Goal: Task Accomplishment & Management: Manage account settings

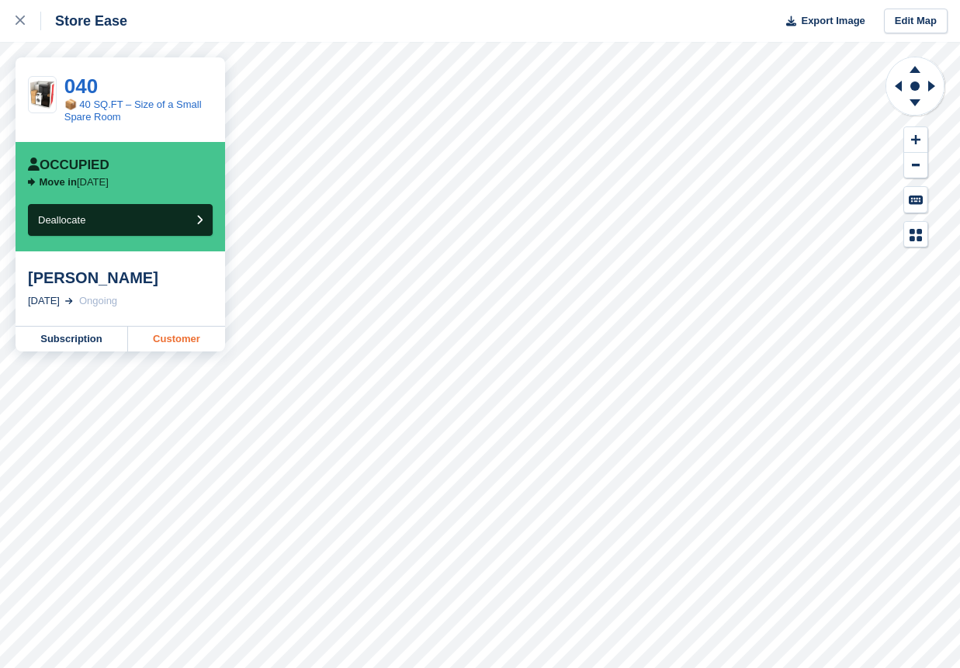
click at [176, 340] on link "Customer" at bounding box center [176, 339] width 97 height 25
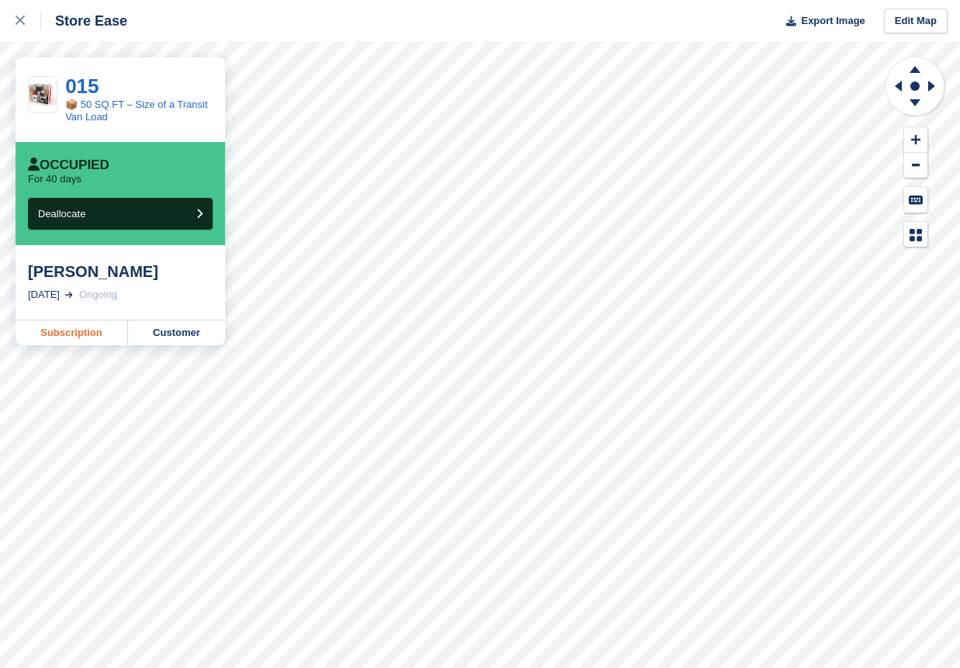
click at [73, 331] on link "Subscription" at bounding box center [72, 333] width 113 height 25
click at [64, 332] on link "Subscription" at bounding box center [72, 333] width 113 height 25
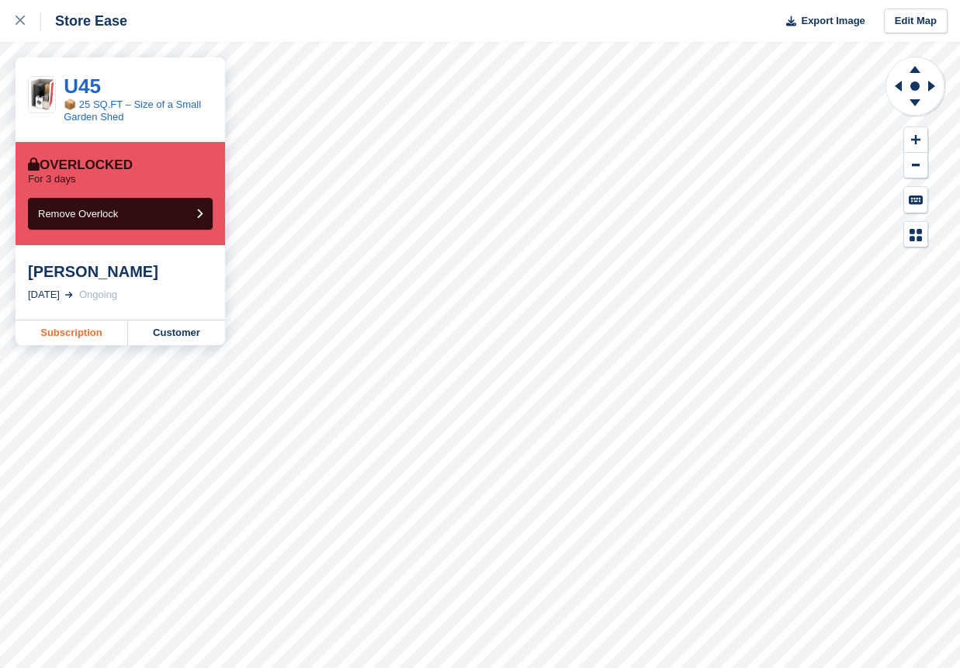
click at [72, 337] on link "Subscription" at bounding box center [72, 333] width 113 height 25
click at [171, 334] on link "Customer" at bounding box center [176, 333] width 97 height 25
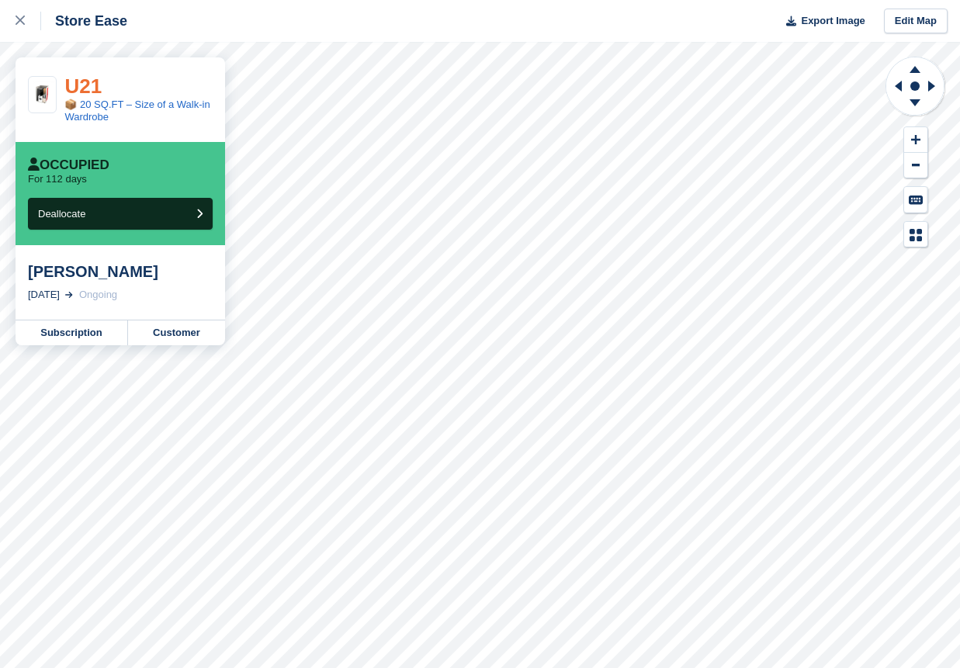
click at [83, 87] on link "U21" at bounding box center [82, 86] width 37 height 23
click at [75, 88] on link "U20" at bounding box center [82, 86] width 37 height 23
click at [87, 86] on link "U19" at bounding box center [82, 86] width 37 height 23
click at [88, 87] on link "U18" at bounding box center [82, 86] width 37 height 23
click at [92, 87] on link "U16" at bounding box center [82, 86] width 37 height 23
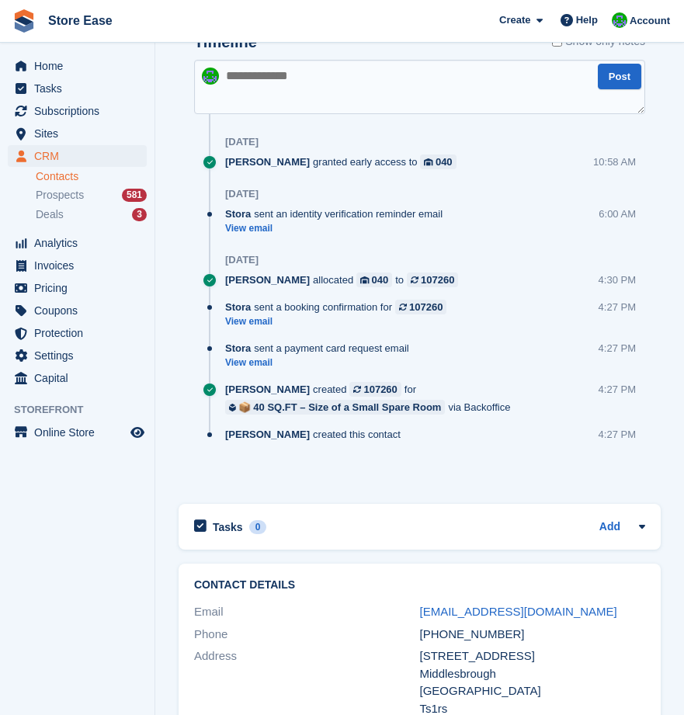
scroll to position [1397, 0]
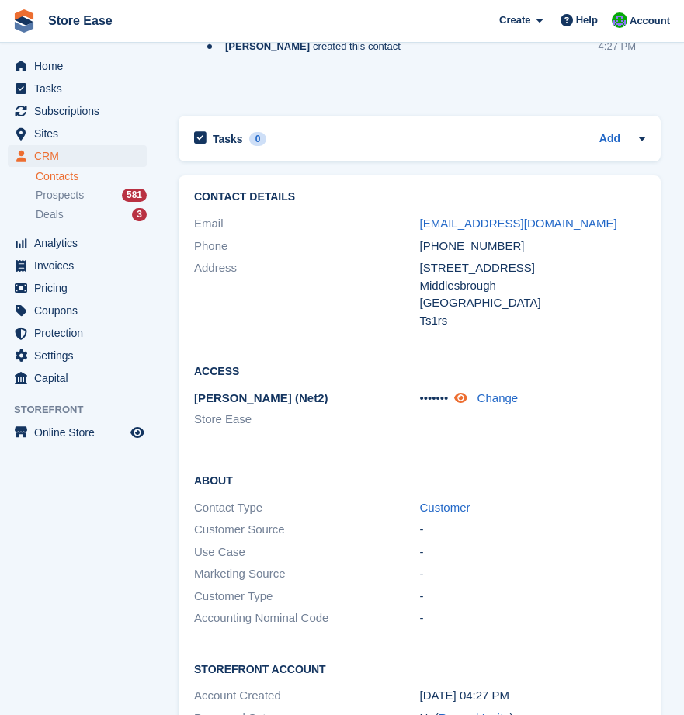
click at [467, 396] on icon at bounding box center [460, 398] width 13 height 12
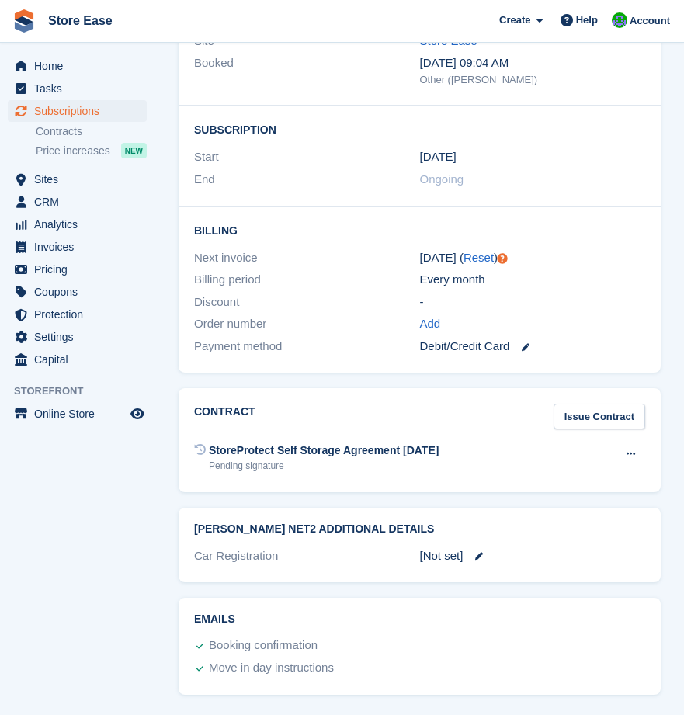
scroll to position [1716, 0]
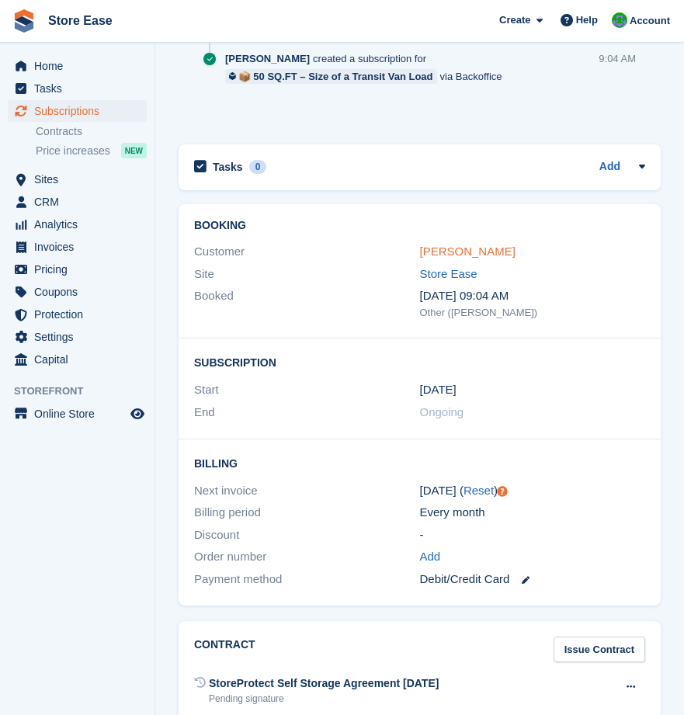
click at [441, 253] on link "[PERSON_NAME]" at bounding box center [467, 250] width 95 height 13
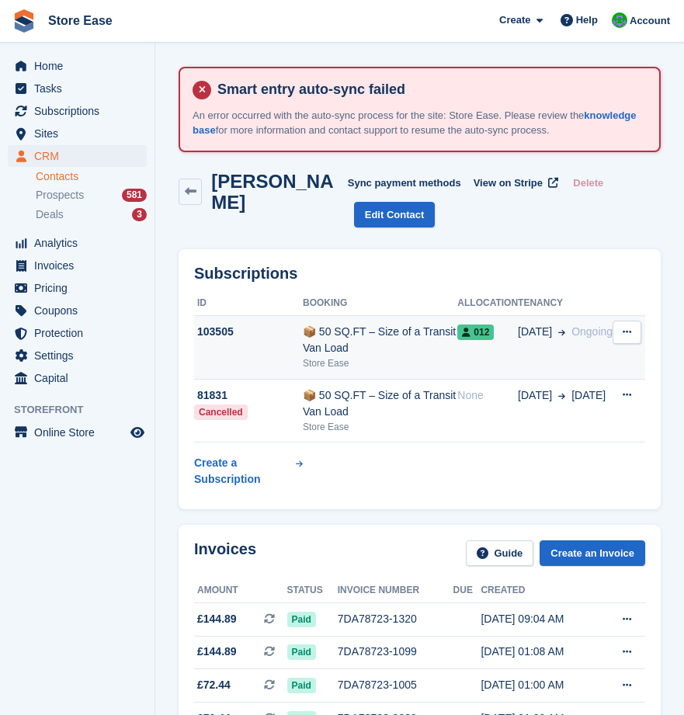
click at [370, 333] on div "📦 50 SQ.FT – Size of a Transit Van Load" at bounding box center [380, 340] width 154 height 33
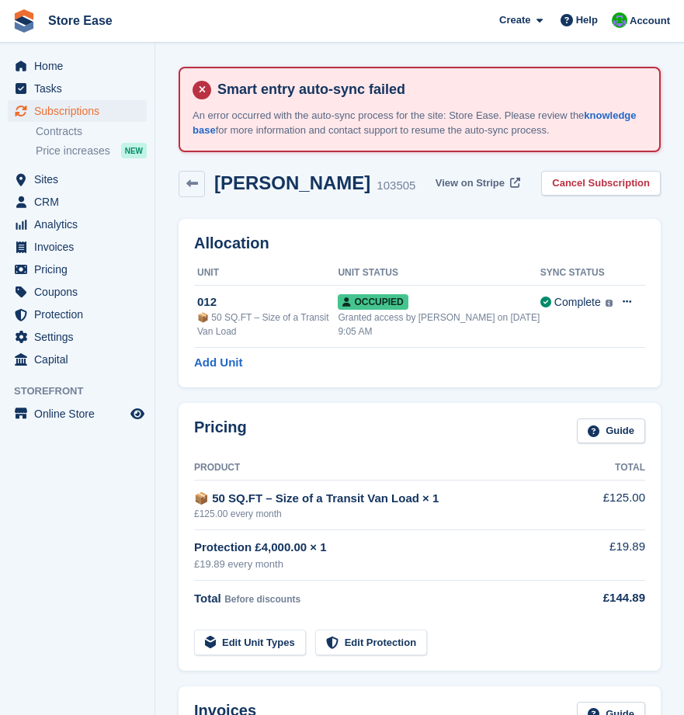
click at [483, 179] on span "View on Stripe" at bounding box center [469, 183] width 69 height 16
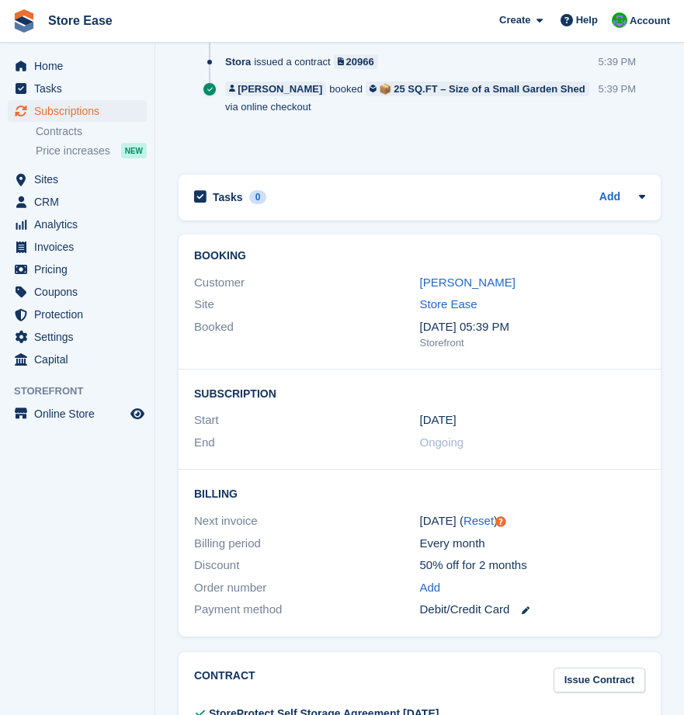
scroll to position [1785, 0]
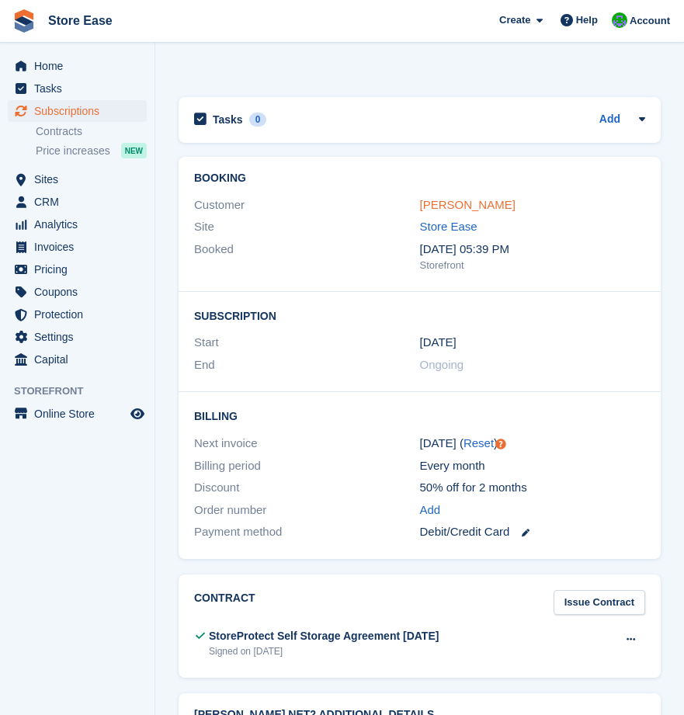
click at [444, 206] on link "[PERSON_NAME]" at bounding box center [467, 204] width 95 height 13
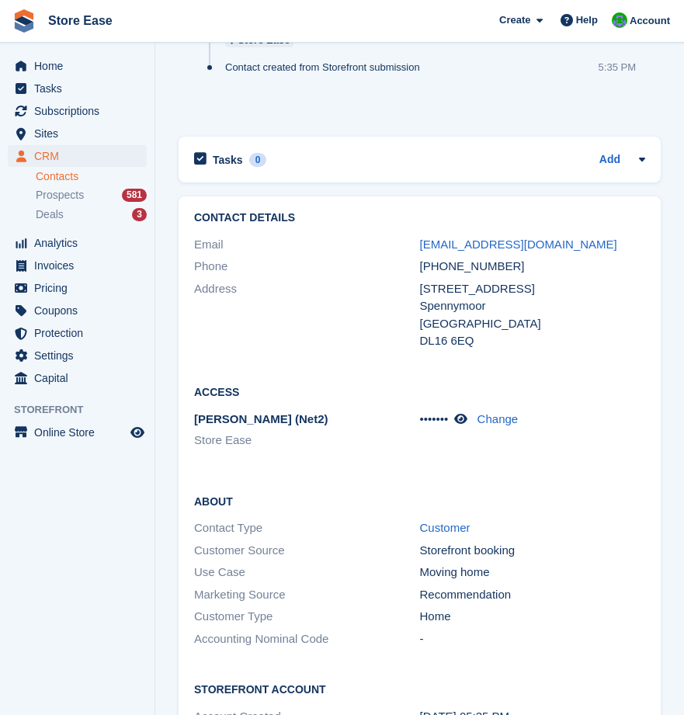
scroll to position [1940, 0]
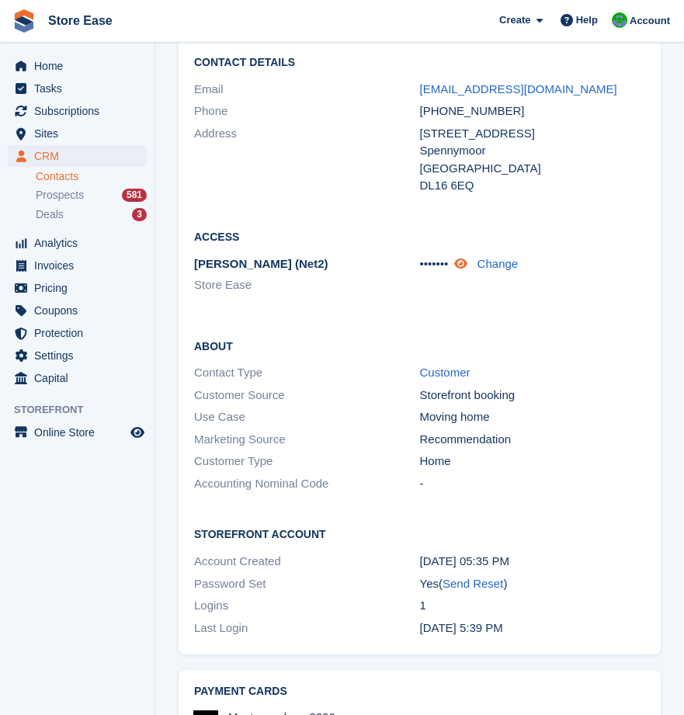
click at [465, 258] on icon at bounding box center [460, 264] width 13 height 12
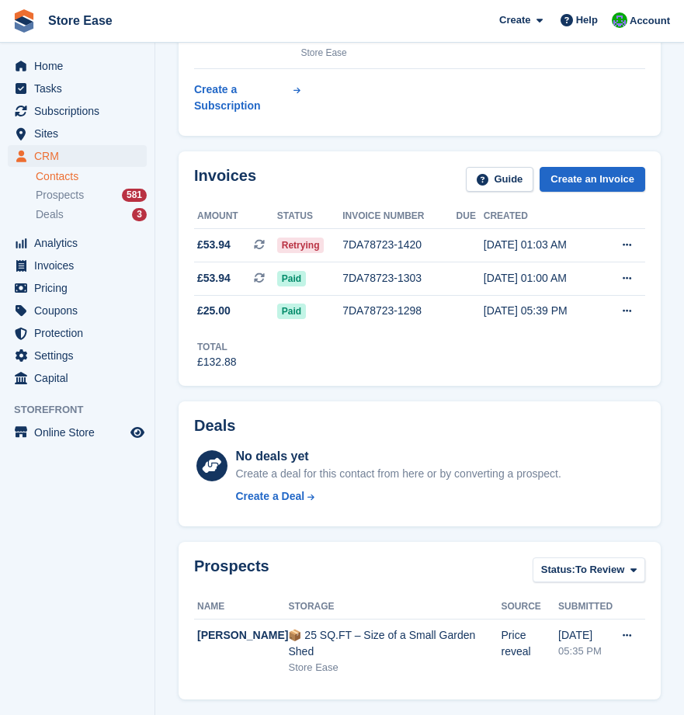
scroll to position [233, 0]
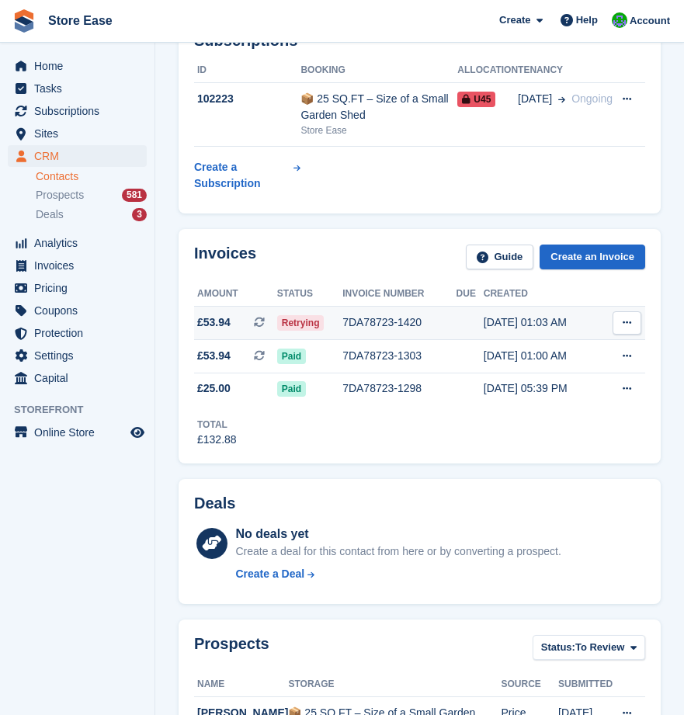
click at [386, 314] on div "7DA78723-1420" at bounding box center [398, 322] width 113 height 16
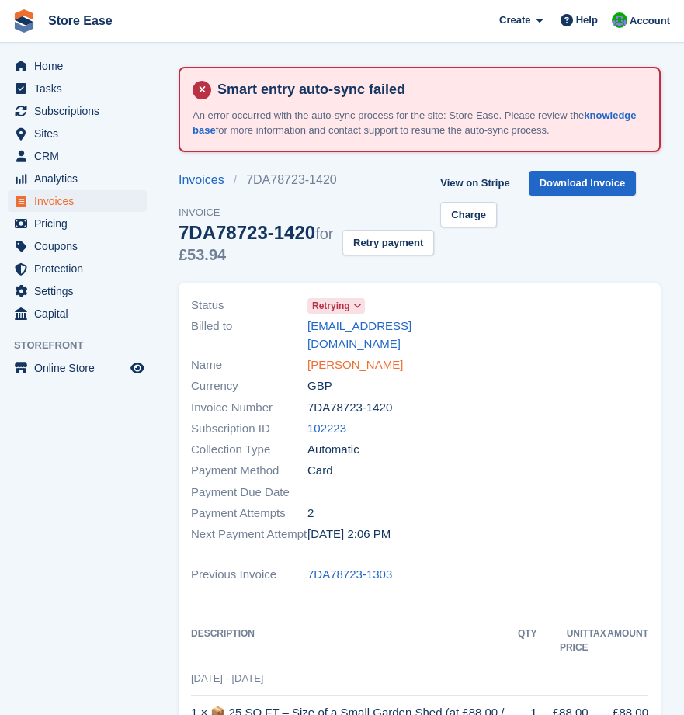
click at [315, 356] on link "Rob Hart" at bounding box center [354, 365] width 95 height 18
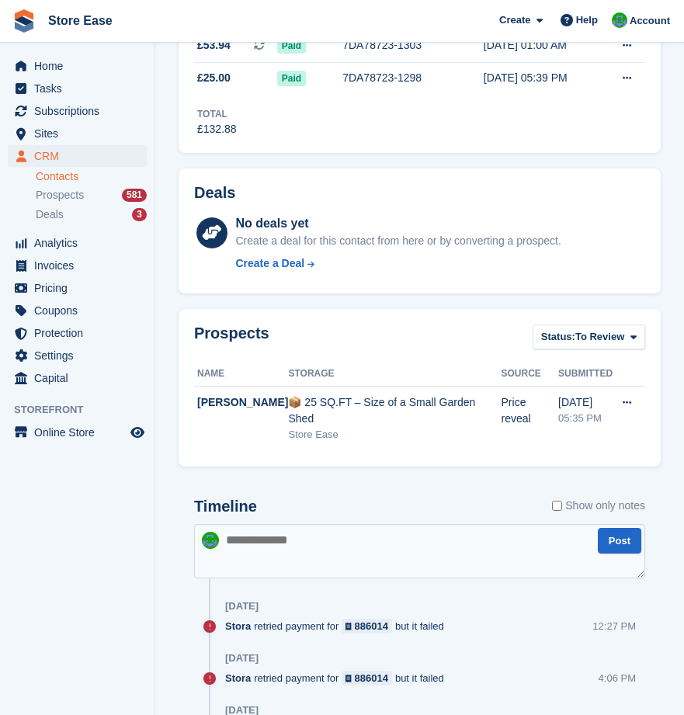
scroll to position [621, 0]
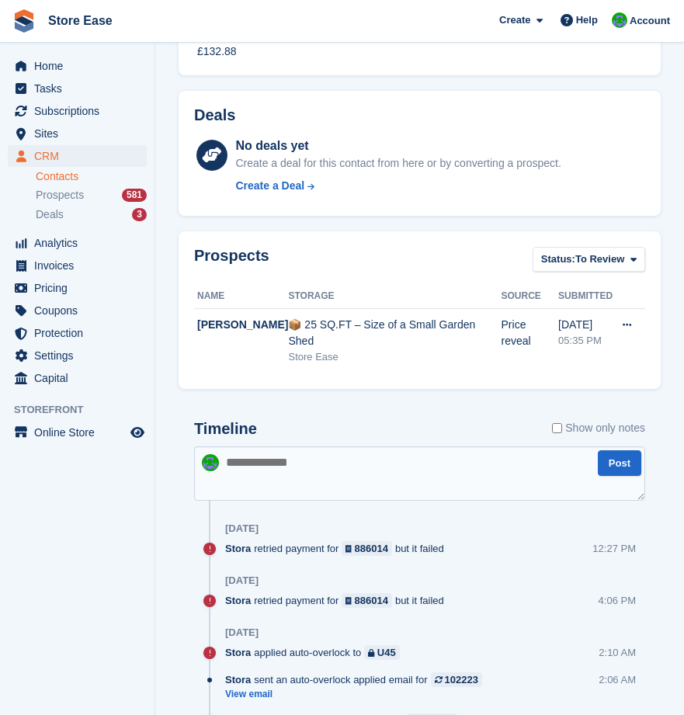
click at [346, 446] on textarea at bounding box center [419, 473] width 451 height 54
click at [407, 446] on textarea "**********" at bounding box center [419, 473] width 451 height 54
type textarea "**********"
click at [616, 450] on button "Post" at bounding box center [619, 463] width 43 height 26
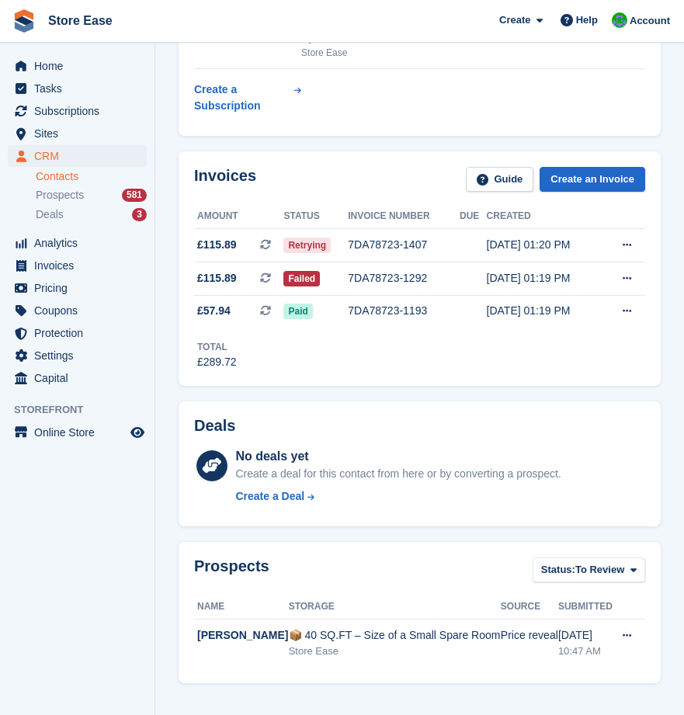
scroll to position [233, 0]
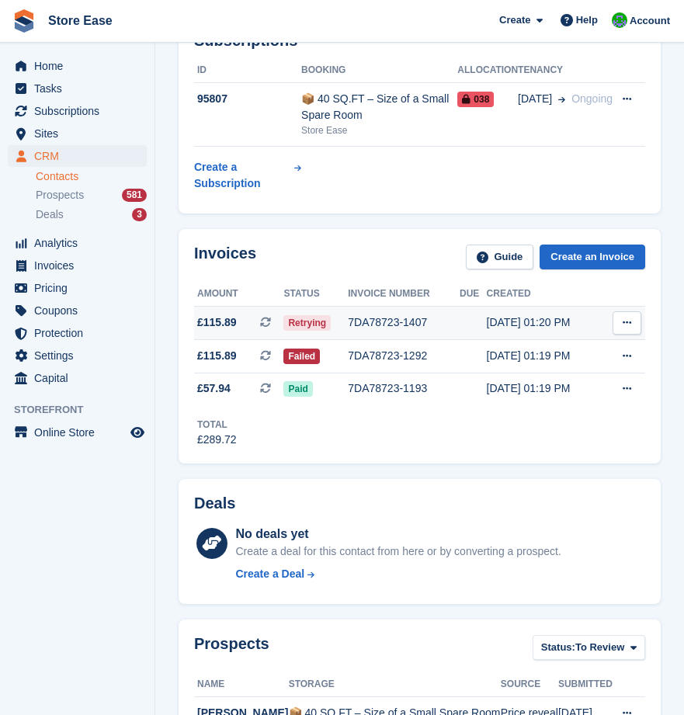
click at [379, 322] on div "7DA78723-1407" at bounding box center [404, 322] width 112 height 16
